Goal: Navigation & Orientation: Find specific page/section

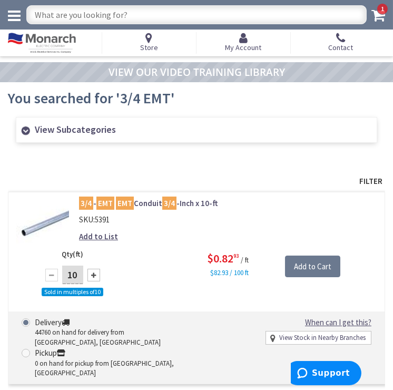
drag, startPoint x: 14, startPoint y: 19, endPoint x: 22, endPoint y: 23, distance: 8.5
click at [14, 19] on icon at bounding box center [14, 15] width 13 height 15
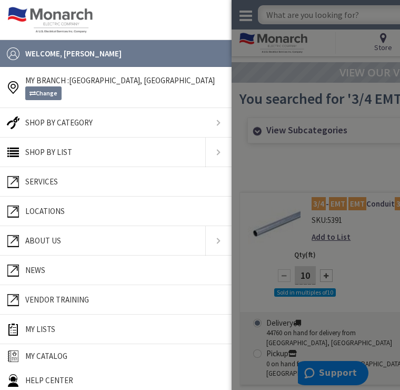
click at [56, 274] on link "News" at bounding box center [115, 270] width 221 height 21
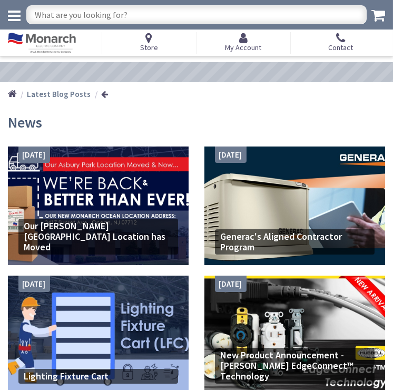
type input "[STREET_ADDRESS]"
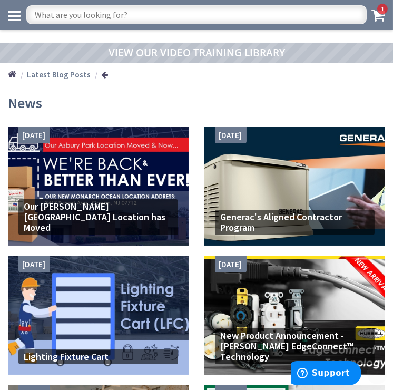
scroll to position [681, 0]
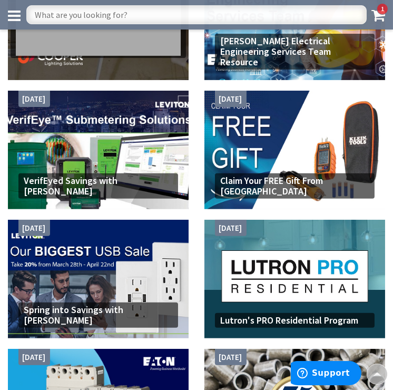
click at [155, 8] on input "text" at bounding box center [196, 14] width 340 height 19
